Goal: Find specific page/section: Find specific page/section

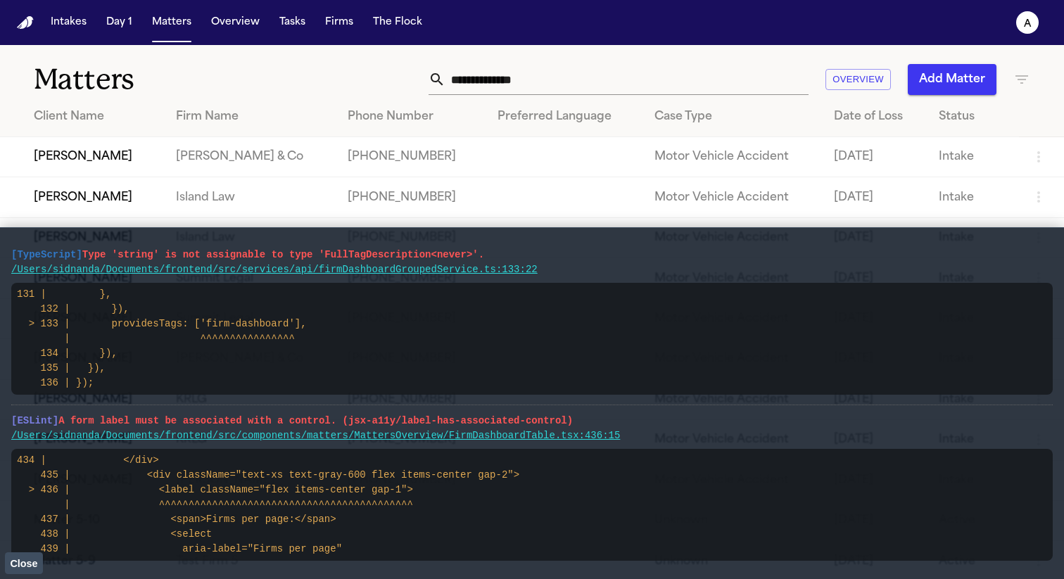
drag, startPoint x: 638, startPoint y: 436, endPoint x: 14, endPoint y: 234, distance: 655.8
click at [14, 234] on main "[TypeScript] Type 'string' is not assignable to type 'FullTagDescription<never>…" at bounding box center [532, 403] width 1064 height 352
click at [232, 23] on button "Overview" at bounding box center [235, 22] width 60 height 25
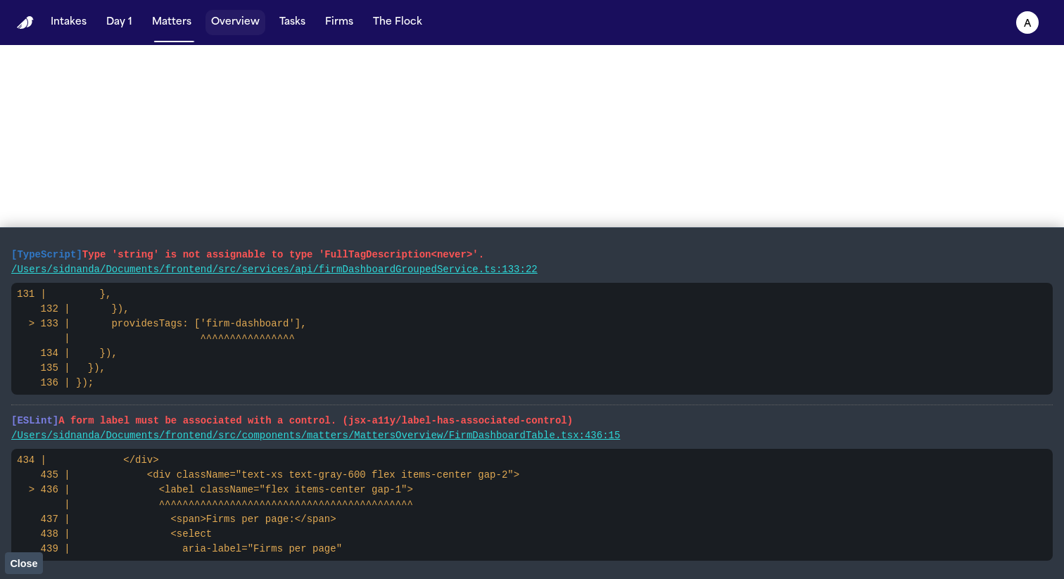
select select "*"
select select "**"
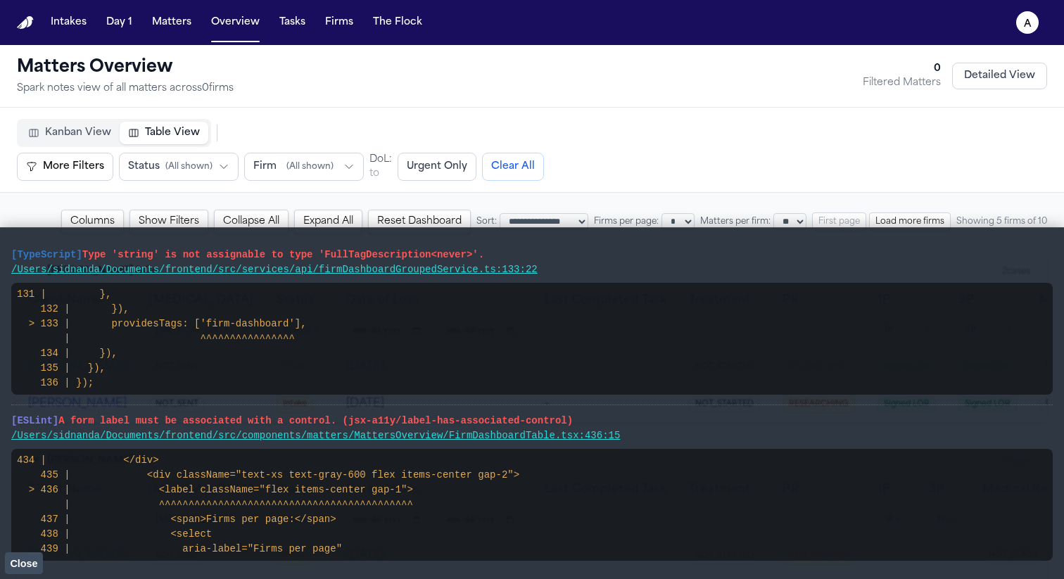
click at [25, 567] on span "Close" at bounding box center [23, 563] width 27 height 11
